Goal: Information Seeking & Learning: Compare options

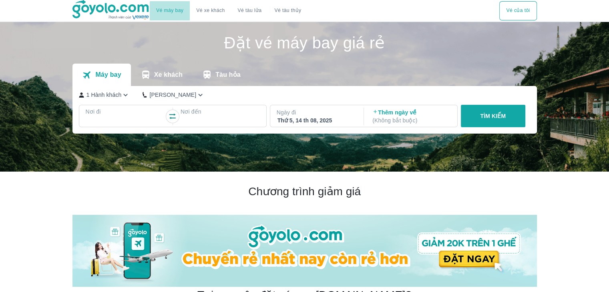
click at [168, 12] on link "Vé máy bay" at bounding box center [169, 11] width 27 height 6
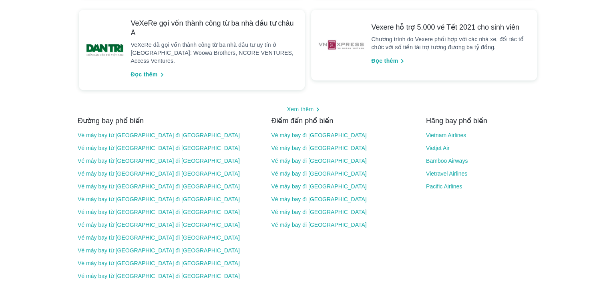
scroll to position [868, 0]
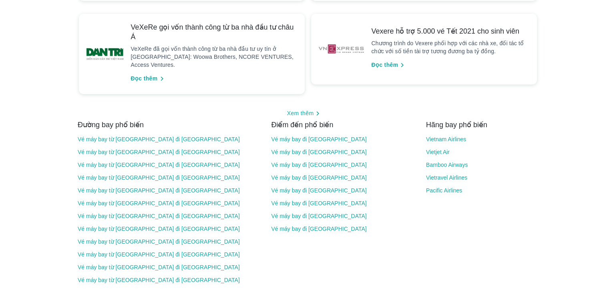
click at [145, 136] on link "Vé máy bay từ [GEOGRAPHIC_DATA] đi [GEOGRAPHIC_DATA]" at bounding box center [169, 139] width 183 height 6
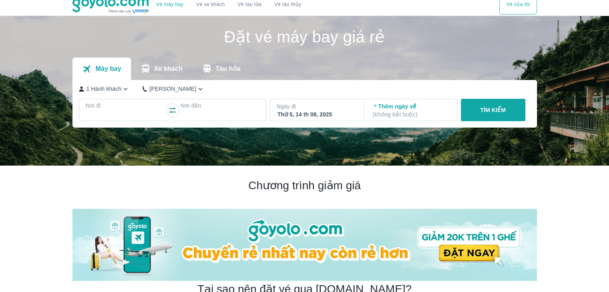
scroll to position [0, 0]
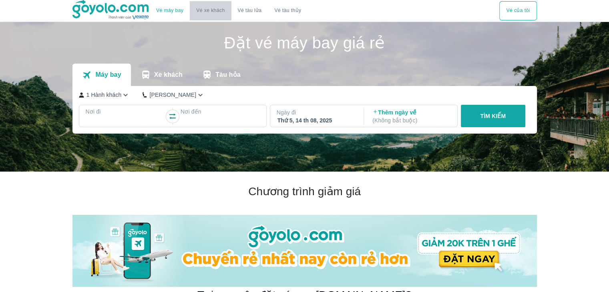
click at [218, 8] on link "Vé xe khách" at bounding box center [210, 11] width 28 height 6
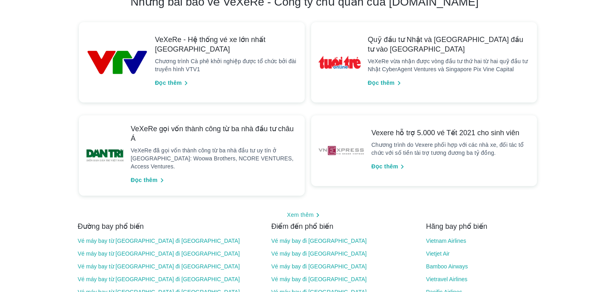
scroll to position [664, 0]
